Goal: Information Seeking & Learning: Find specific page/section

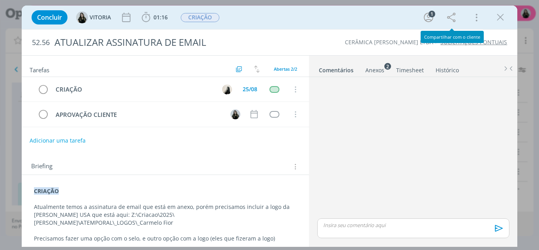
scroll to position [11, 0]
click at [500, 21] on icon "dialog" at bounding box center [500, 17] width 12 height 12
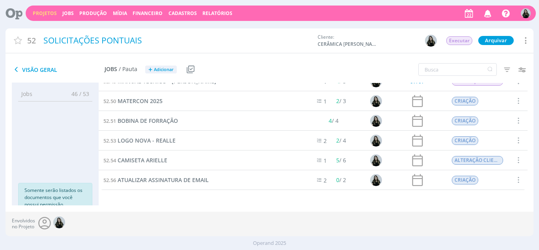
click at [485, 15] on icon "button" at bounding box center [488, 12] width 14 height 13
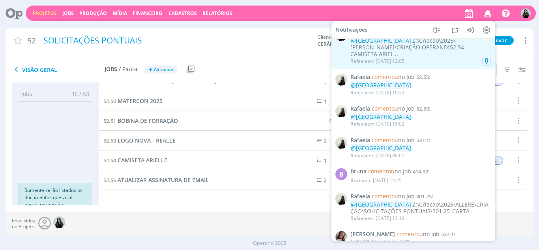
scroll to position [237, 0]
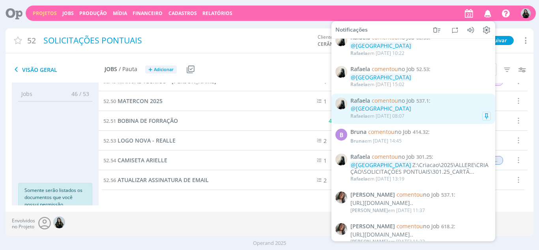
click at [397, 113] on div "[PERSON_NAME] em [DATE] 08:07" at bounding box center [377, 116] width 54 height 6
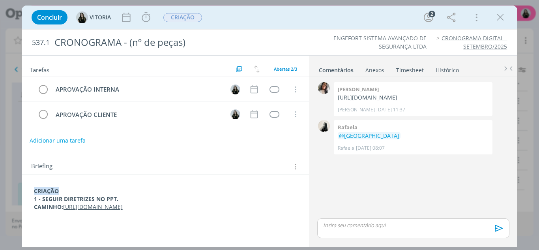
click at [123, 206] on link "[URL][DOMAIN_NAME]" at bounding box center [93, 206] width 60 height 7
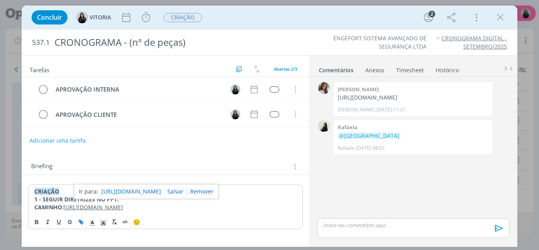
click at [161, 191] on link "[URL][DOMAIN_NAME]" at bounding box center [131, 191] width 60 height 10
click at [497, 20] on icon "dialog" at bounding box center [500, 17] width 12 height 12
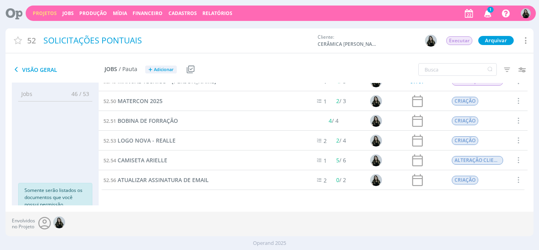
click at [486, 16] on icon "button" at bounding box center [488, 12] width 14 height 13
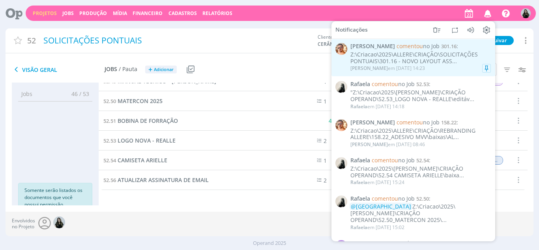
click at [442, 60] on div "Z:\Criacao\2025\ALLERE\CRIAÇÃO\SOLICITAÇÕES PONTUAIS\301.16 - NOVO LAYOUT ASS..." at bounding box center [420, 57] width 140 height 13
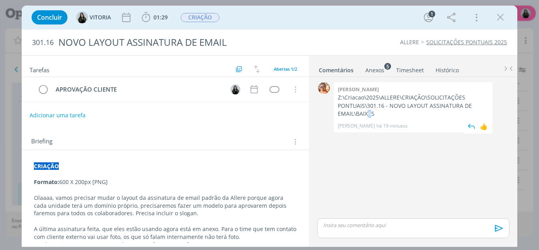
drag, startPoint x: 371, startPoint y: 113, endPoint x: 367, endPoint y: 112, distance: 4.0
click at [367, 112] on p "Z:\Criacao\2025\ALLERE\CRIAÇÃO\SOLICITAÇÕES PONTUAIS\301.16 - NOVO LAYOUT ASSIN…" at bounding box center [413, 105] width 151 height 24
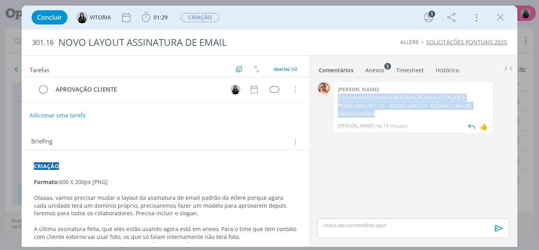
drag, startPoint x: 375, startPoint y: 110, endPoint x: 336, endPoint y: 99, distance: 41.4
click at [336, 99] on div "[PERSON_NAME] Z:\Criacao\2025\ALLERE\CRIAÇÃO\SOLICITAÇÕES PONTUAIS\301.16 - NOV…" at bounding box center [413, 107] width 159 height 50
copy p "Z:\Criacao\2025\ALLERE\CRIAÇÃO\SOLICITAÇÕES PONTUAIS\301.16 - NOVO LAYOUT ASSIN…"
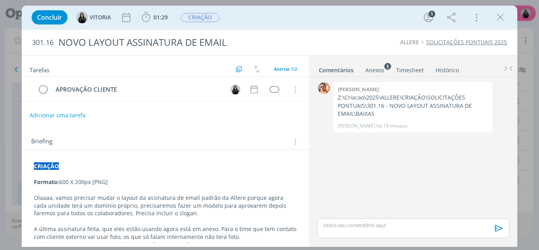
click at [31, 106] on div "APROVAÇÃO CLIENTE Cancelar" at bounding box center [165, 92] width 287 height 31
click at [380, 66] on div "Anexos 5" at bounding box center [374, 70] width 19 height 8
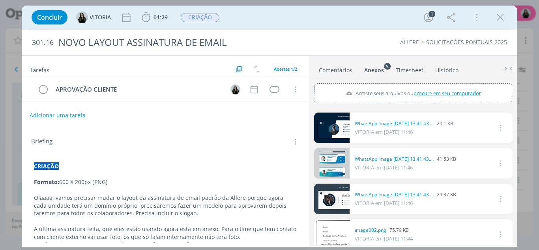
scroll to position [43, 0]
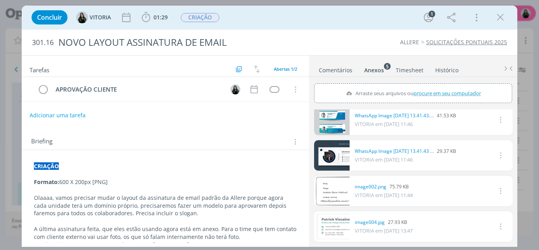
click at [334, 224] on link "dialog" at bounding box center [331, 226] width 35 height 30
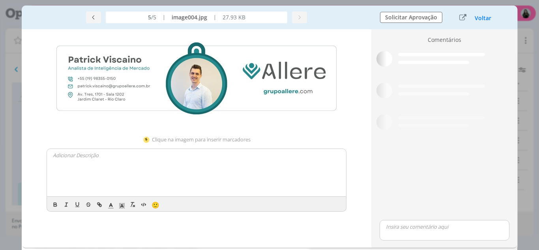
scroll to position [40, 0]
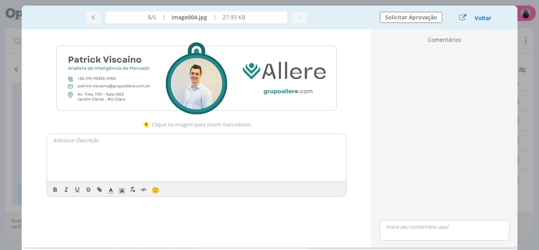
click at [483, 17] on button "Voltar" at bounding box center [482, 18] width 17 height 6
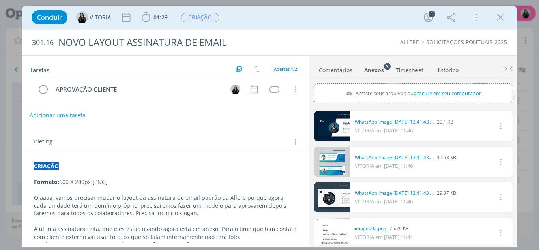
scroll to position [0, 0]
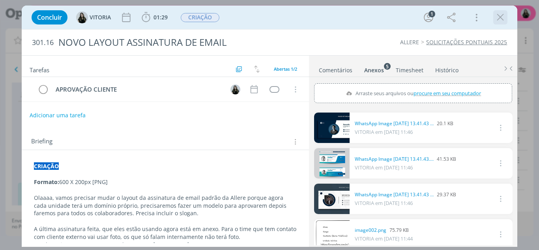
click at [501, 19] on icon "dialog" at bounding box center [500, 17] width 12 height 12
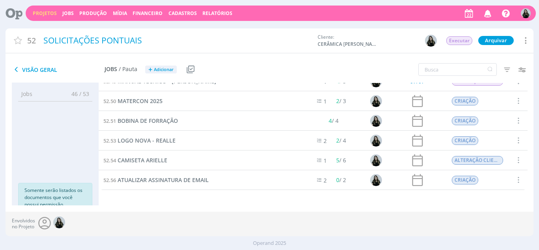
click at [491, 19] on icon "button" at bounding box center [488, 12] width 14 height 13
click at [296, 50] on div "52 SOLICITAÇÕES PONTUAIS Cliente: CERÂMICA [PERSON_NAME] LTDA Executar Arquivar…" at bounding box center [270, 41] width 528 height 27
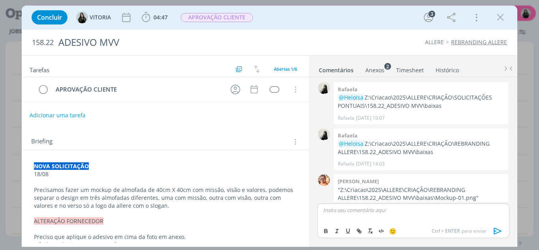
click at [502, 18] on icon "dialog" at bounding box center [500, 17] width 12 height 12
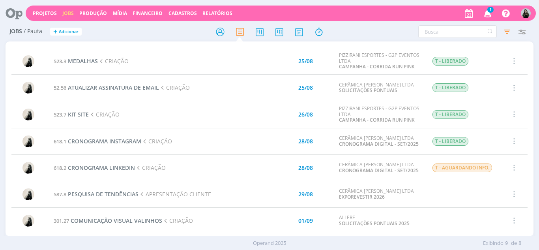
click at [487, 9] on span "1" at bounding box center [490, 10] width 6 height 6
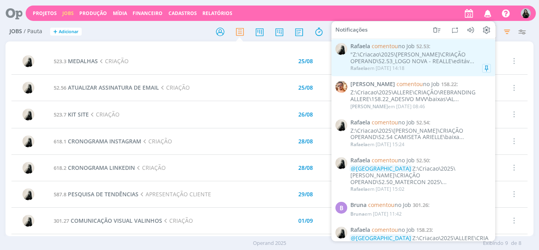
click at [434, 43] on link "Rafaela comentou no Job 52.53 : "Z:\Criacao\2025\CARMELO FIOR\CRIAÇÃO OPERAND\5…" at bounding box center [413, 57] width 164 height 37
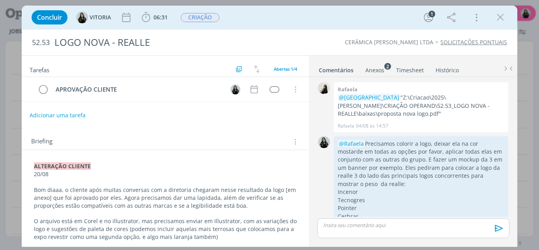
scroll to position [185, 0]
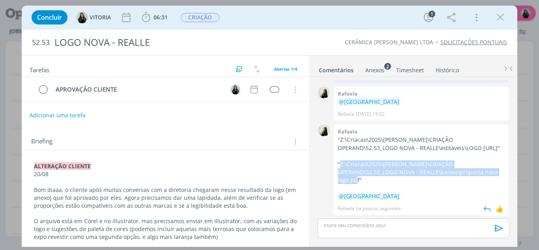
drag, startPoint x: 360, startPoint y: 180, endPoint x: 339, endPoint y: 164, distance: 25.9
click at [339, 164] on p ""Z:\Criacao\2025\CARMELO FIOR\CRIAÇÃO OPERAND\52.53_LOGO NOVA - REALLE\baixas\p…" at bounding box center [421, 172] width 166 height 24
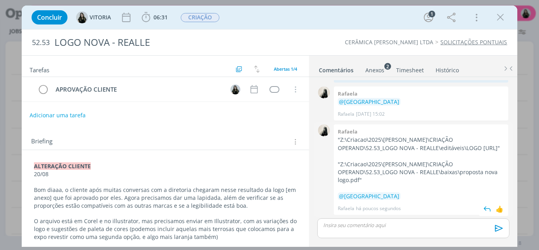
click at [369, 176] on p ""Z:\Criacao\2025\CARMELO FIOR\CRIAÇÃO OPERAND\52.53_LOGO NOVA - REALLE\baixas\p…" at bounding box center [421, 172] width 166 height 24
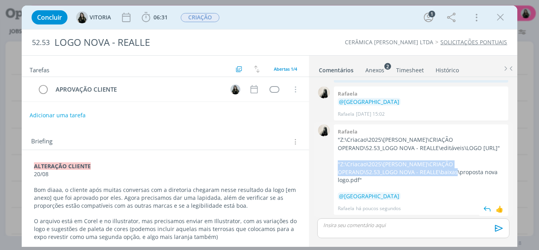
drag, startPoint x: 458, startPoint y: 170, endPoint x: 338, endPoint y: 164, distance: 119.6
click at [338, 164] on p ""Z:\Criacao\2025\CARMELO FIOR\CRIAÇÃO OPERAND\52.53_LOGO NOVA - REALLE\baixas\p…" at bounding box center [421, 172] width 166 height 24
click at [340, 165] on p ""Z:\Criacao\2025\CARMELO FIOR\CRIAÇÃO OPERAND\52.53_LOGO NOVA - REALLE\baixas\p…" at bounding box center [421, 172] width 166 height 24
drag, startPoint x: 339, startPoint y: 164, endPoint x: 455, endPoint y: 171, distance: 115.7
click at [455, 171] on p ""Z:\Criacao\2025\CARMELO FIOR\CRIAÇÃO OPERAND\52.53_LOGO NOVA - REALLE\baixas\p…" at bounding box center [421, 172] width 166 height 24
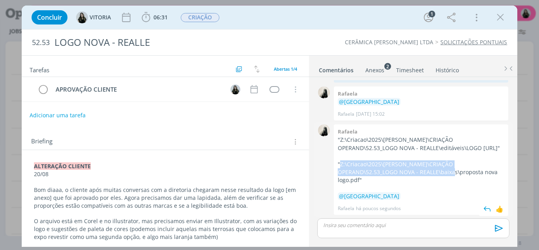
copy p "Z:\Criacao\2025\CARMELO FIOR\CRIAÇÃO OPERAND\52.53_LOGO NOVA - REALLE\baixas"
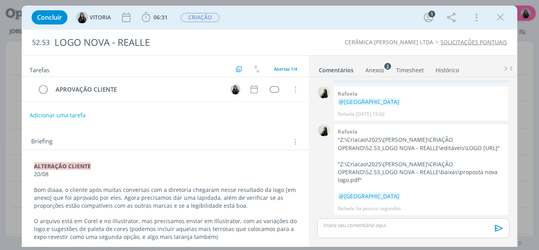
click at [24, 109] on div "Adicionar uma tarefa" at bounding box center [165, 115] width 287 height 14
